Goal: Use online tool/utility: Utilize a website feature to perform a specific function

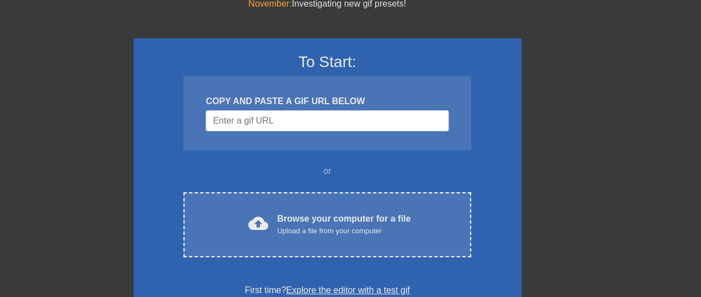
scroll to position [48, 23]
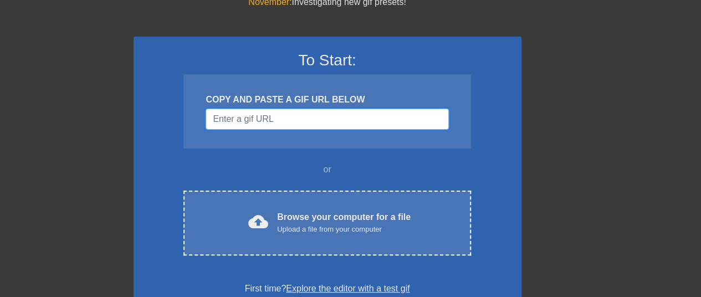
click at [333, 121] on input "Username" at bounding box center [326, 119] width 243 height 21
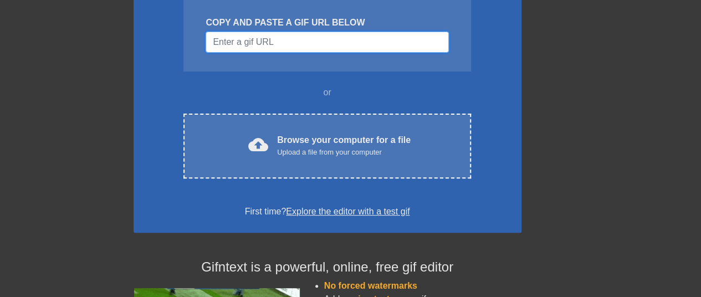
scroll to position [125, 23]
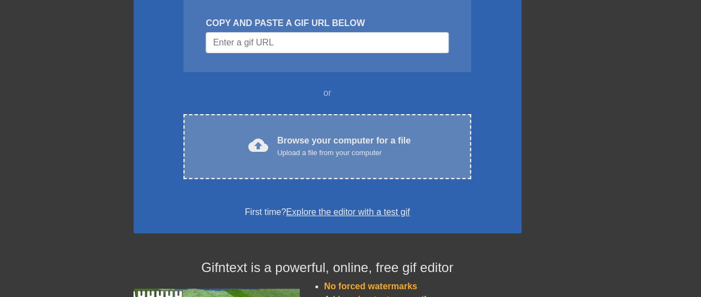
drag, startPoint x: 338, startPoint y: 137, endPoint x: 333, endPoint y: 121, distance: 16.3
click at [333, 121] on div "cloud_upload Browse your computer for a file Upload a file from your computer C…" at bounding box center [326, 146] width 287 height 65
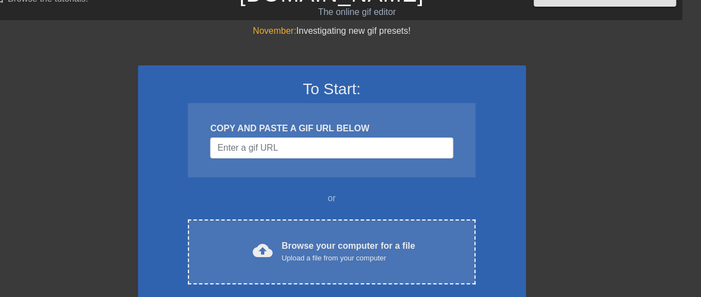
scroll to position [19, 23]
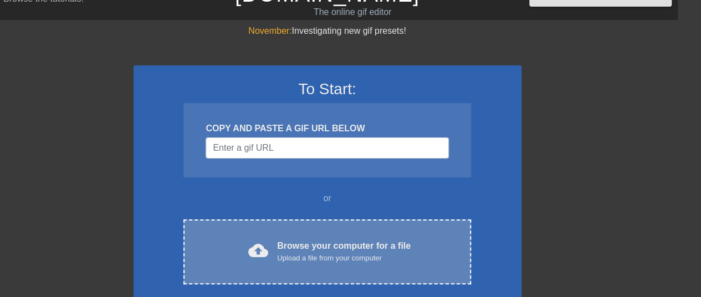
click at [347, 251] on div "Browse your computer for a file Upload a file from your computer" at bounding box center [343, 251] width 133 height 24
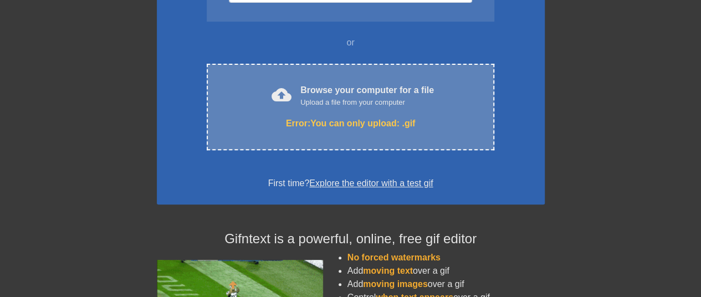
scroll to position [157, 0]
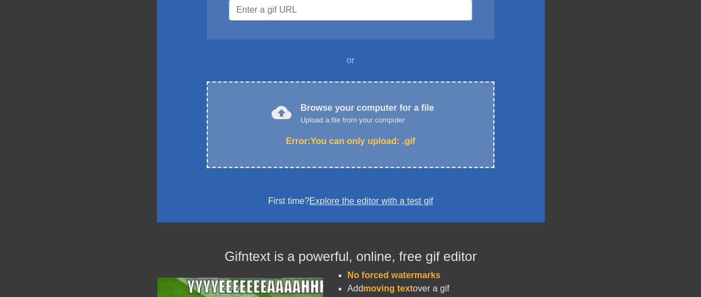
click at [288, 123] on div "cloud_upload" at bounding box center [279, 114] width 24 height 24
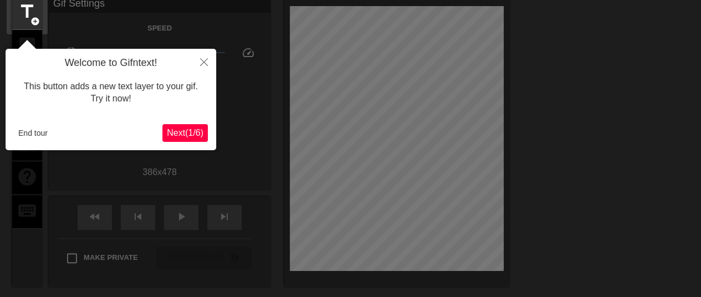
scroll to position [49, 0]
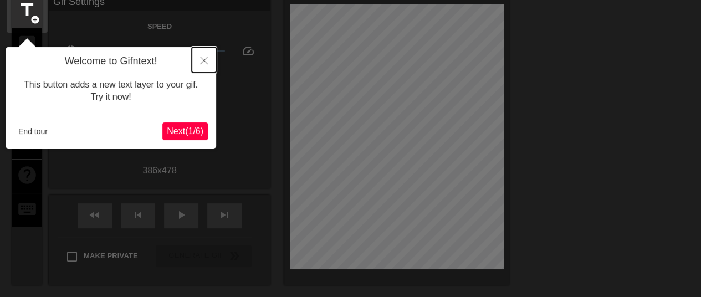
click at [207, 60] on icon "Close" at bounding box center [204, 60] width 8 height 8
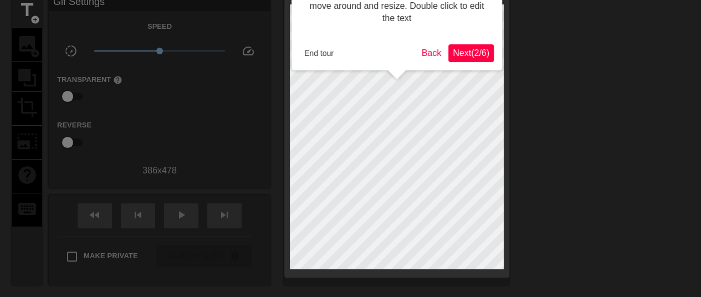
scroll to position [0, 0]
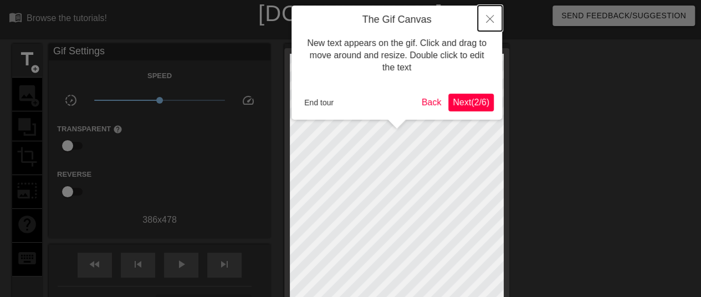
click at [489, 16] on icon "Close" at bounding box center [490, 19] width 8 height 8
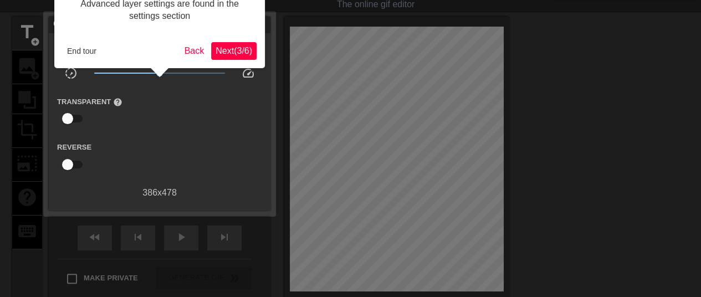
scroll to position [0, 8]
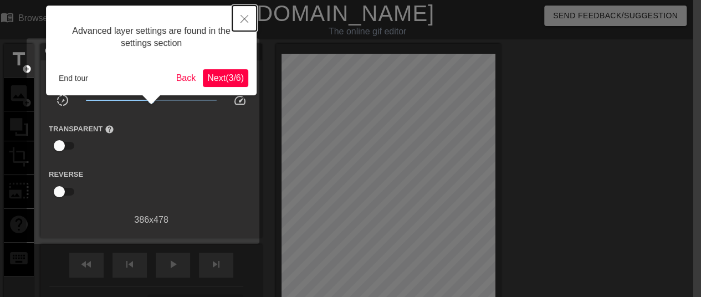
click at [240, 19] on icon "Close" at bounding box center [244, 19] width 8 height 8
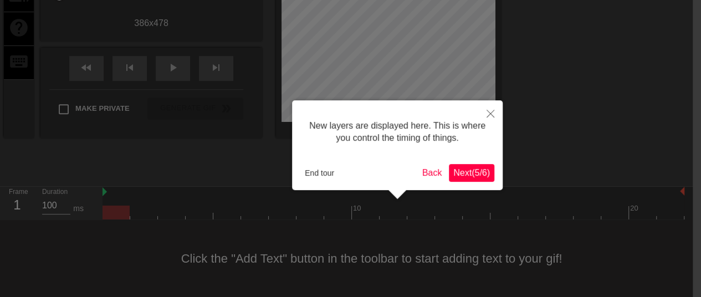
scroll to position [9, 0]
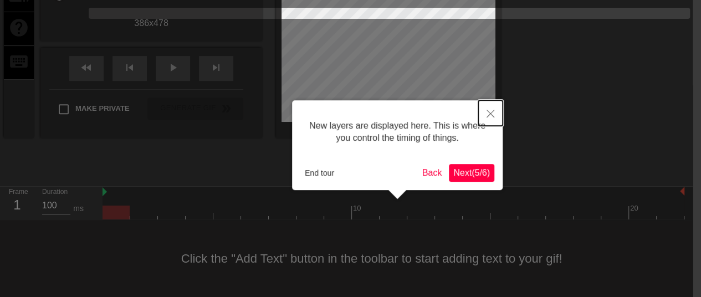
click at [490, 114] on icon "Close" at bounding box center [490, 114] width 8 height 8
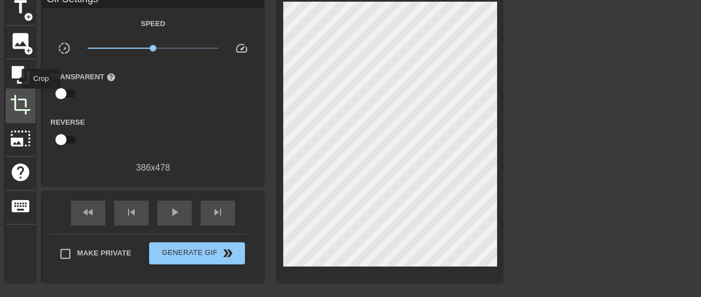
scroll to position [0, 7]
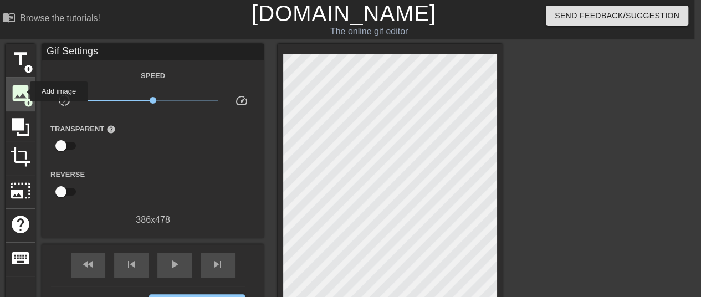
click at [22, 91] on span "image" at bounding box center [20, 93] width 21 height 21
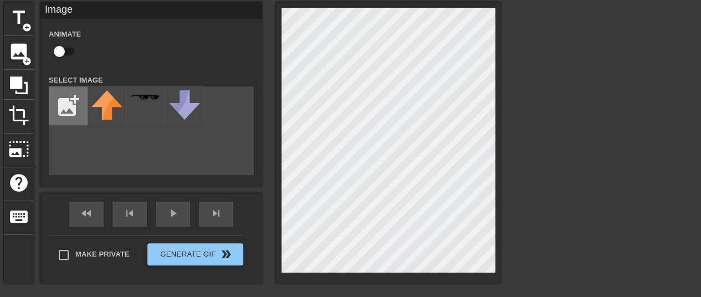
scroll to position [37, 8]
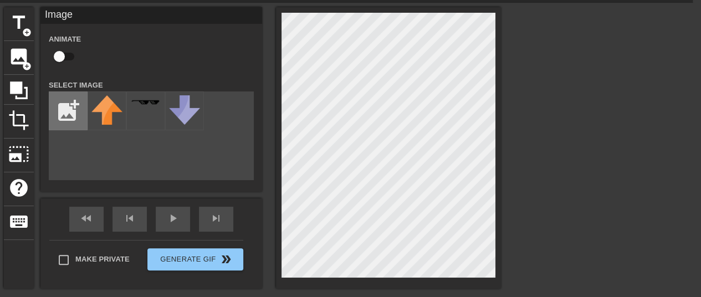
click at [71, 116] on input "file" at bounding box center [68, 111] width 38 height 38
click at [692, 176] on html "menu_book Browse the tutorials! [DOMAIN_NAME] The online gif editor Send Feedba…" at bounding box center [342, 183] width 701 height 441
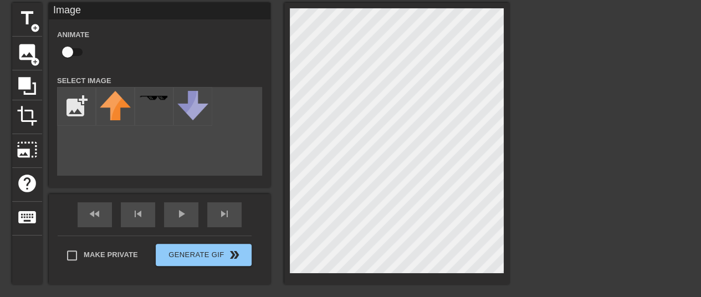
scroll to position [40, 0]
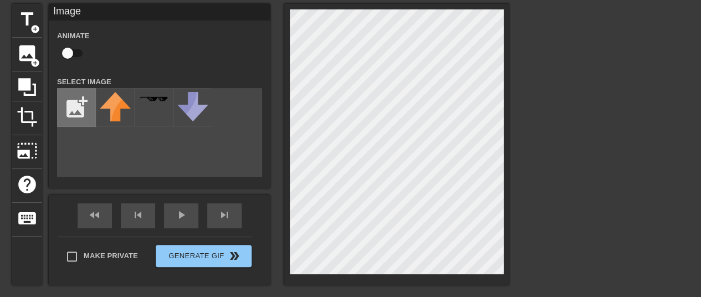
click at [75, 111] on input "file" at bounding box center [77, 108] width 38 height 38
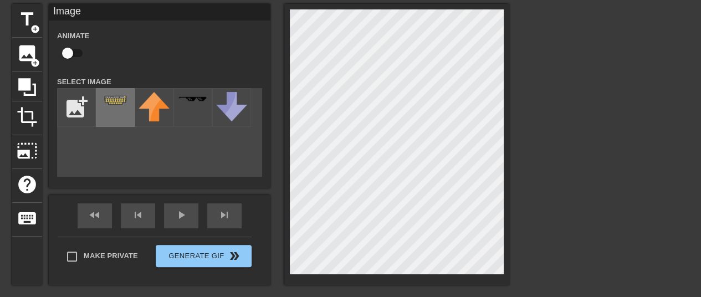
click at [112, 113] on div at bounding box center [115, 107] width 39 height 39
click at [384, 158] on div "title add_circle image add_circle crop photo_size_select_large help keyboard Im…" at bounding box center [260, 144] width 497 height 281
click at [120, 113] on div at bounding box center [115, 107] width 39 height 39
click at [113, 97] on img at bounding box center [115, 100] width 31 height 17
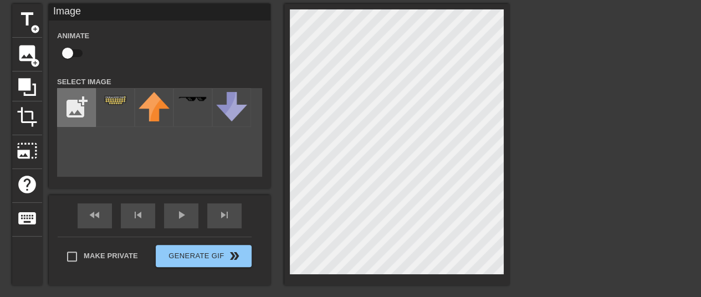
click at [73, 105] on input "file" at bounding box center [77, 108] width 38 height 38
type input "C:\fakepath\2025_10_05_10g_Kleki (1).png"
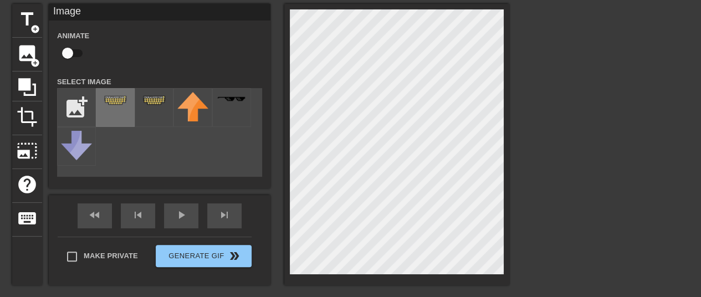
click at [117, 107] on img at bounding box center [115, 100] width 31 height 17
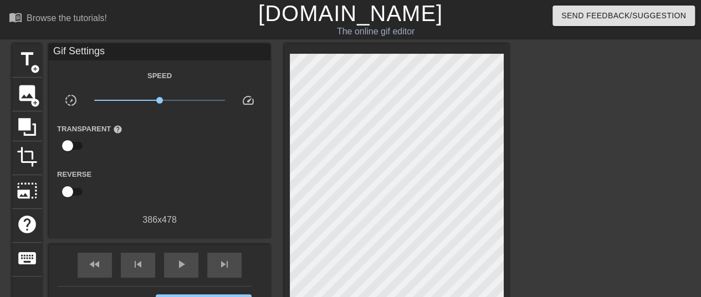
scroll to position [35, 0]
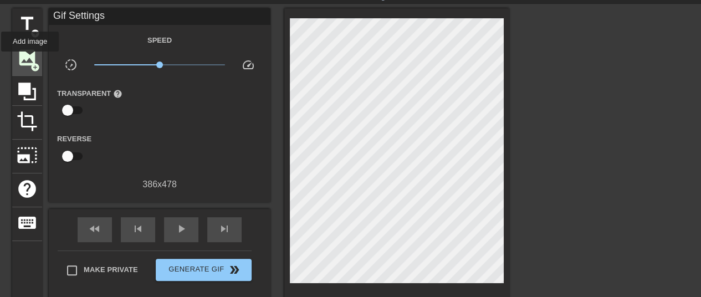
click at [30, 59] on span "image" at bounding box center [27, 57] width 21 height 21
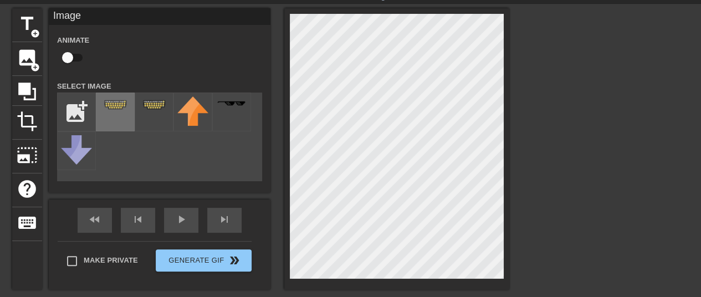
click at [117, 113] on img at bounding box center [115, 104] width 31 height 17
click at [638, 274] on div "title add_circle image add_circle crop photo_size_select_large help keyboard Im…" at bounding box center [350, 174] width 701 height 332
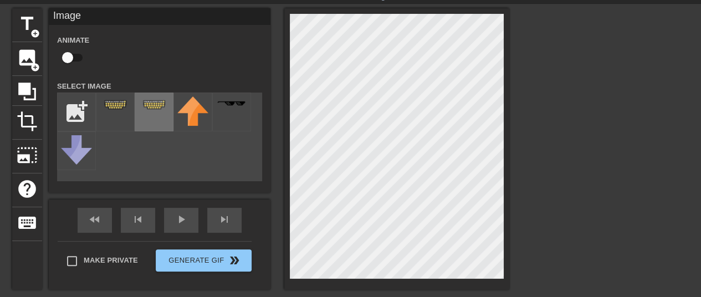
click at [161, 115] on div at bounding box center [154, 111] width 39 height 39
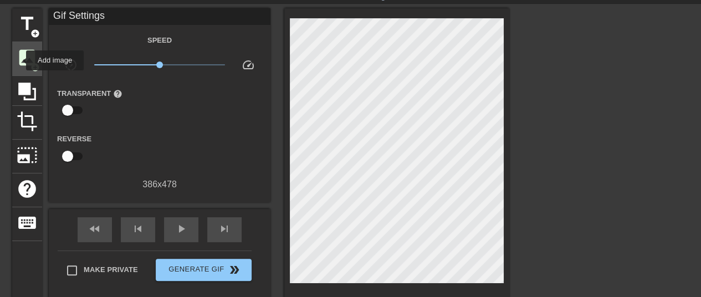
click at [19, 60] on span "image" at bounding box center [27, 57] width 21 height 21
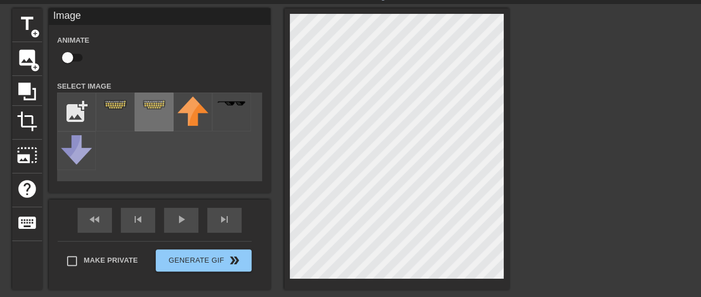
click at [154, 120] on div at bounding box center [154, 111] width 39 height 39
click at [621, 152] on div "title add_circle image add_circle crop photo_size_select_large help keyboard Im…" at bounding box center [350, 174] width 701 height 332
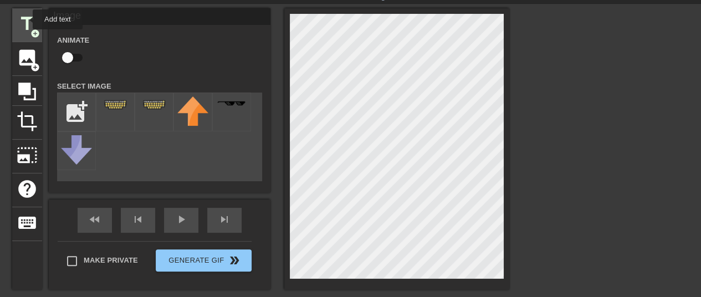
click at [25, 19] on span "title" at bounding box center [27, 23] width 21 height 21
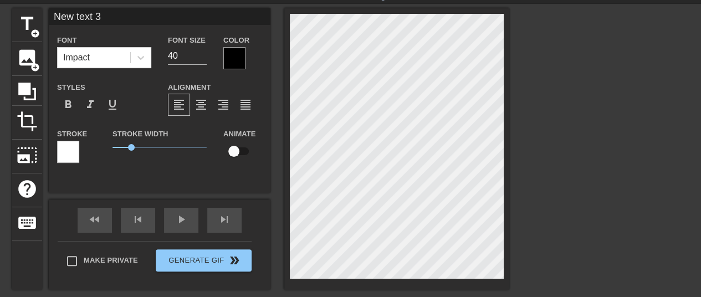
click at [697, 254] on div "title add_circle image add_circle crop photo_size_select_large help keyboard Ne…" at bounding box center [350, 174] width 701 height 332
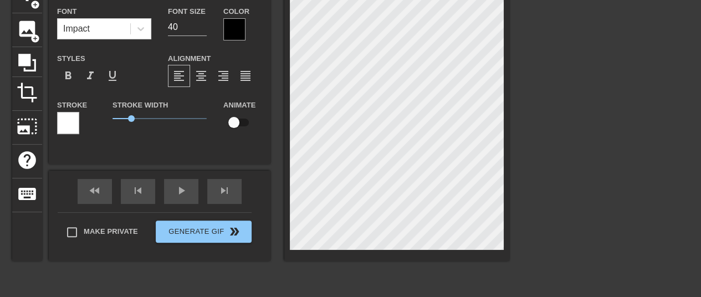
scroll to position [65, 2]
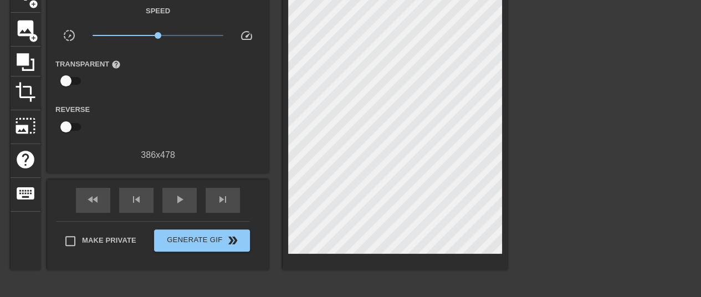
click at [561, 174] on div at bounding box center [604, 145] width 166 height 332
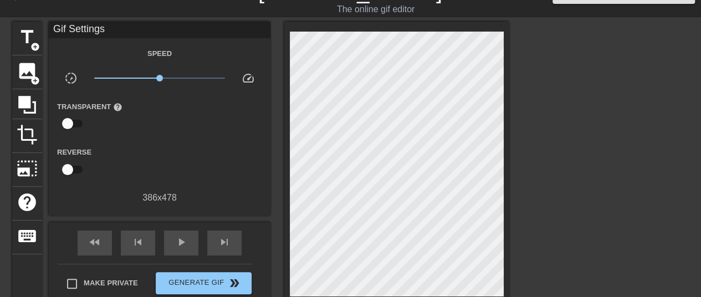
scroll to position [25, 0]
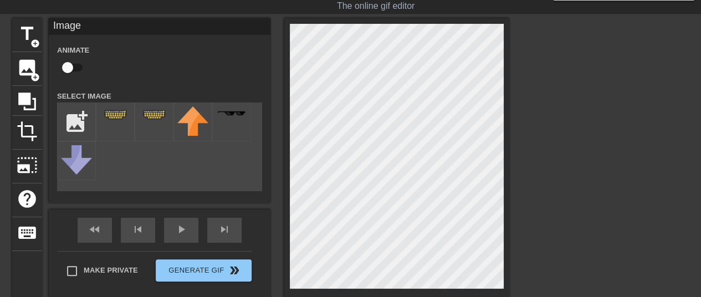
click at [593, 187] on div at bounding box center [605, 184] width 166 height 332
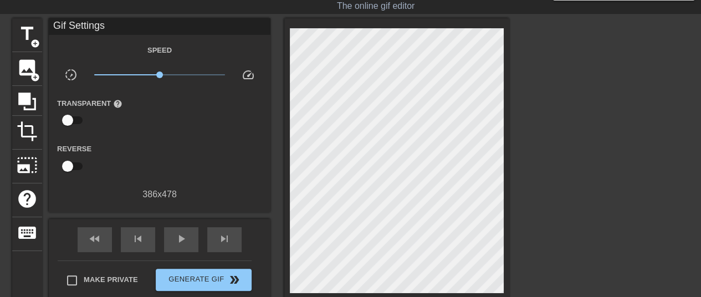
click at [554, 182] on div at bounding box center [605, 184] width 166 height 332
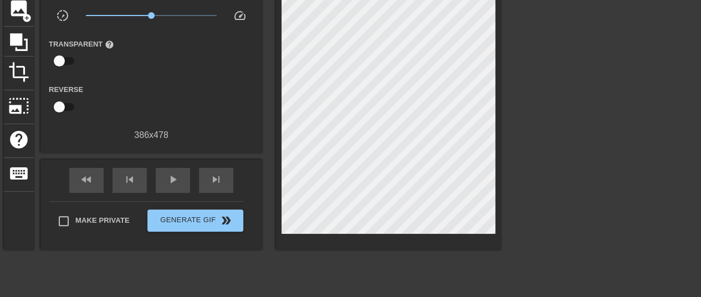
scroll to position [42, 0]
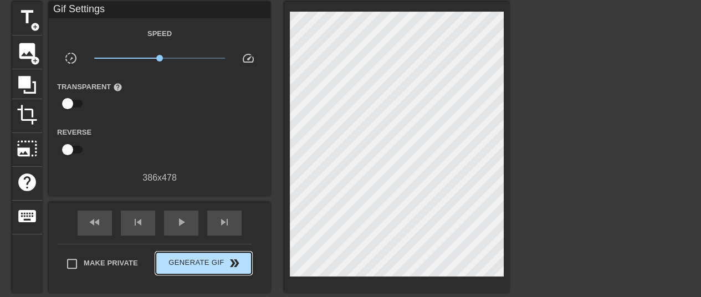
click at [177, 261] on span "Generate Gif double_arrow" at bounding box center [203, 262] width 87 height 13
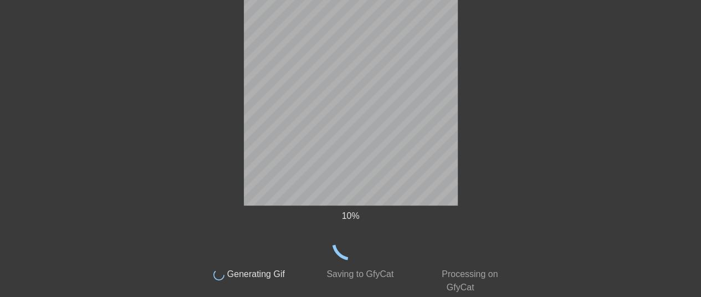
scroll to position [45, 0]
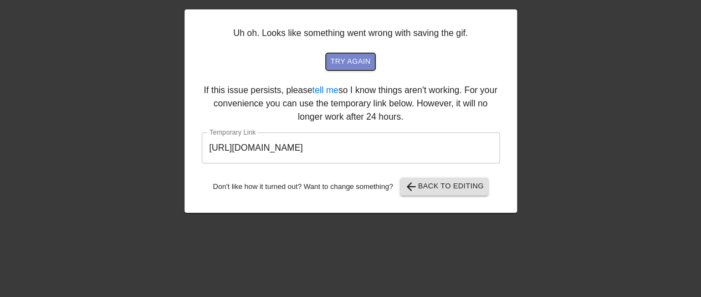
click at [343, 64] on span "try again" at bounding box center [350, 61] width 40 height 13
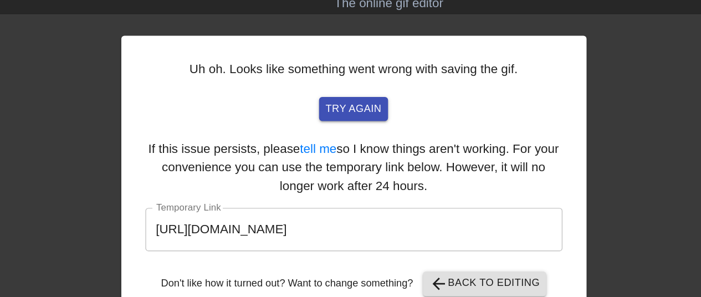
scroll to position [18, 0]
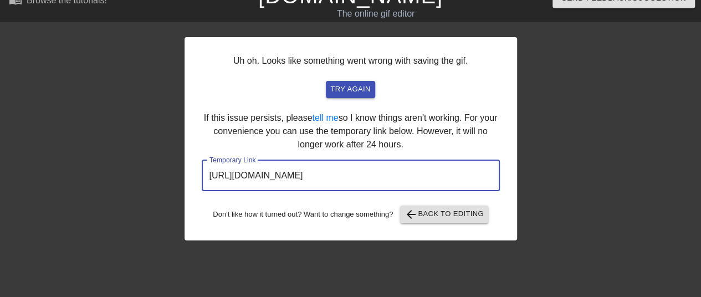
click at [321, 181] on input "[URL][DOMAIN_NAME]" at bounding box center [351, 175] width 298 height 31
drag, startPoint x: 437, startPoint y: 176, endPoint x: 205, endPoint y: 178, distance: 232.1
click at [205, 178] on input "[URL][DOMAIN_NAME]" at bounding box center [351, 175] width 298 height 31
click at [339, 89] on span "try again" at bounding box center [350, 89] width 40 height 13
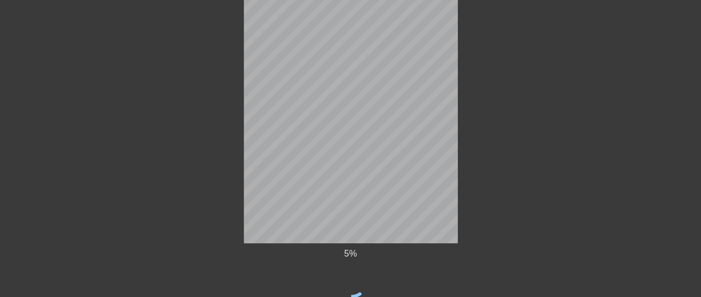
scroll to position [73, 0]
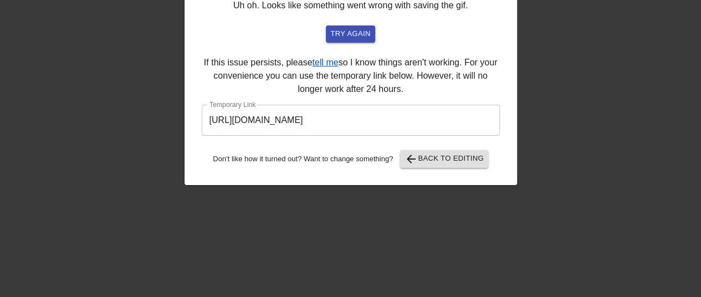
click at [320, 64] on link "tell me" at bounding box center [325, 62] width 26 height 9
